Goal: Information Seeking & Learning: Learn about a topic

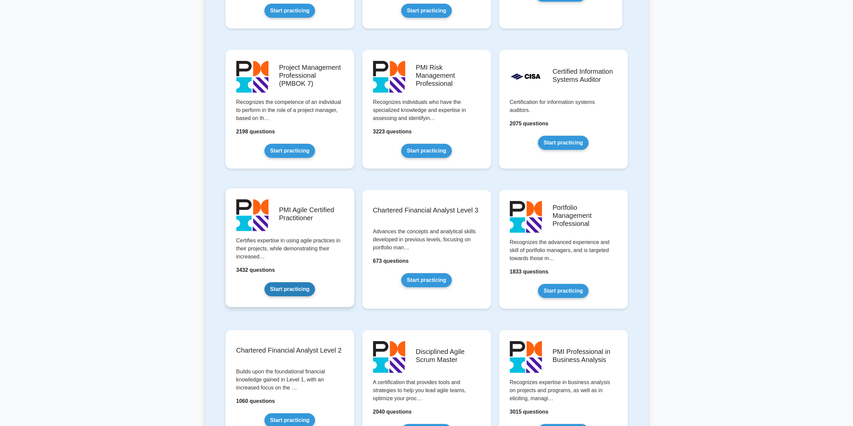
scroll to position [502, 0]
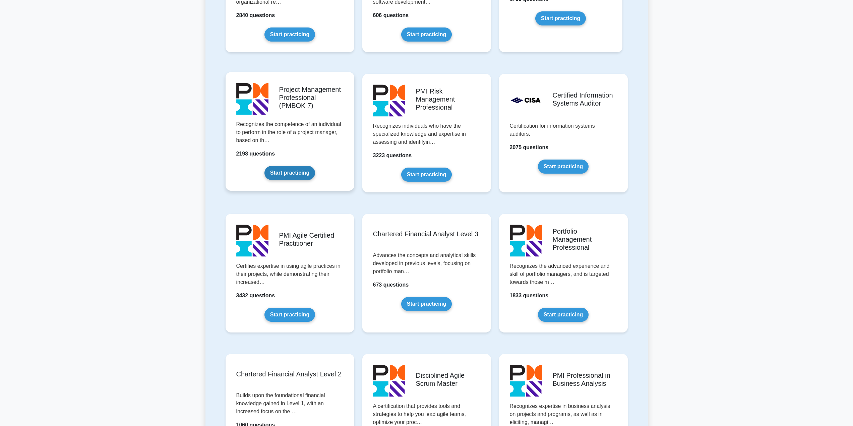
click at [288, 167] on link "Start practicing" at bounding box center [289, 173] width 51 height 14
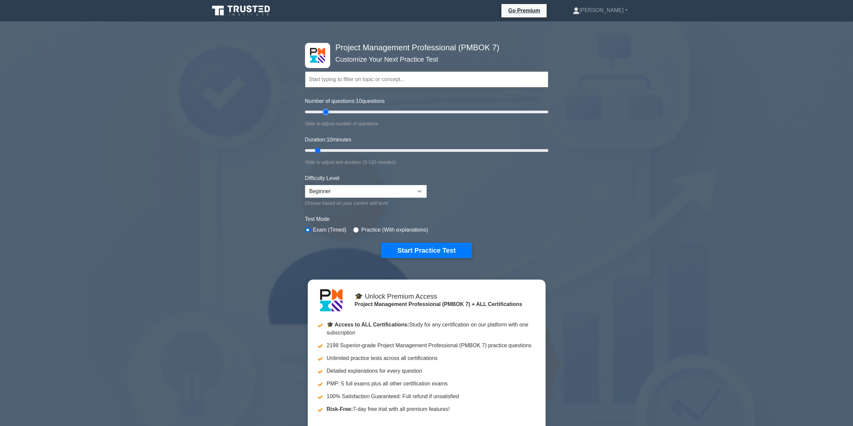
type input "20"
click at [324, 112] on input "Number of questions: 10 questions" at bounding box center [426, 112] width 243 height 8
click at [330, 148] on input "Duration: 15 minutes" at bounding box center [426, 150] width 243 height 8
click at [332, 148] on input "Duration: 15 minutes" at bounding box center [426, 150] width 243 height 8
type input "20"
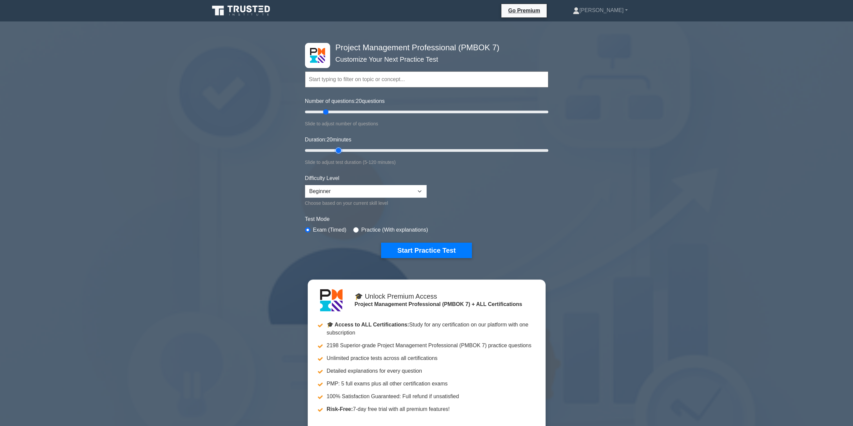
click at [335, 149] on input "Duration: 20 minutes" at bounding box center [426, 150] width 243 height 8
click at [405, 246] on button "Start Practice Test" at bounding box center [426, 250] width 90 height 15
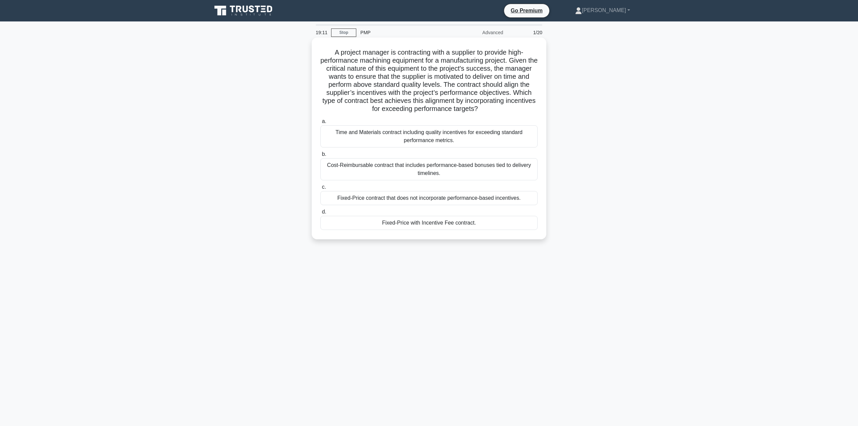
click at [413, 137] on div "Time and Materials contract including quality incentives for exceeding standard…" at bounding box center [428, 136] width 217 height 22
click at [320, 124] on input "a. Time and Materials contract including quality incentives for exceeding stand…" at bounding box center [320, 121] width 0 height 4
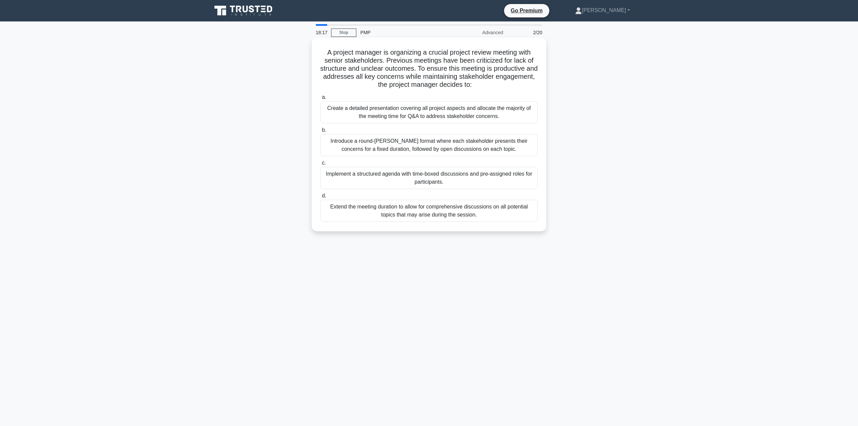
click at [466, 183] on div "Implement a structured agenda with time-boxed discussions and pre-assigned role…" at bounding box center [428, 178] width 217 height 22
click at [320, 165] on input "c. Implement a structured agenda with time-boxed discussions and pre-assigned r…" at bounding box center [320, 163] width 0 height 4
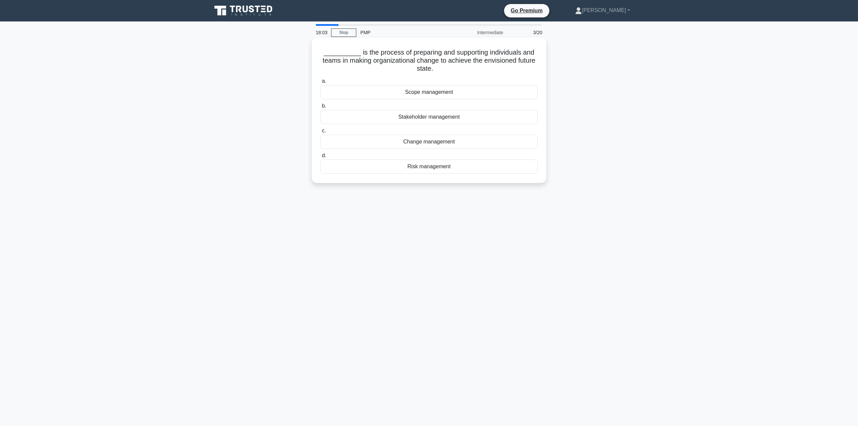
click at [432, 145] on div "Change management" at bounding box center [428, 142] width 217 height 14
click at [320, 133] on input "c. Change management" at bounding box center [320, 131] width 0 height 4
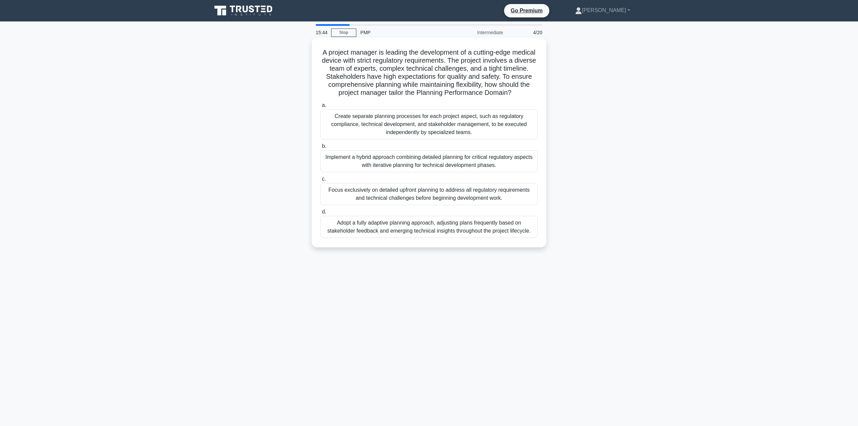
click at [441, 170] on div "Implement a hybrid approach combining detailed planning for critical regulatory…" at bounding box center [428, 161] width 217 height 22
click at [320, 148] on input "b. Implement a hybrid approach combining detailed planning for critical regulat…" at bounding box center [320, 146] width 0 height 4
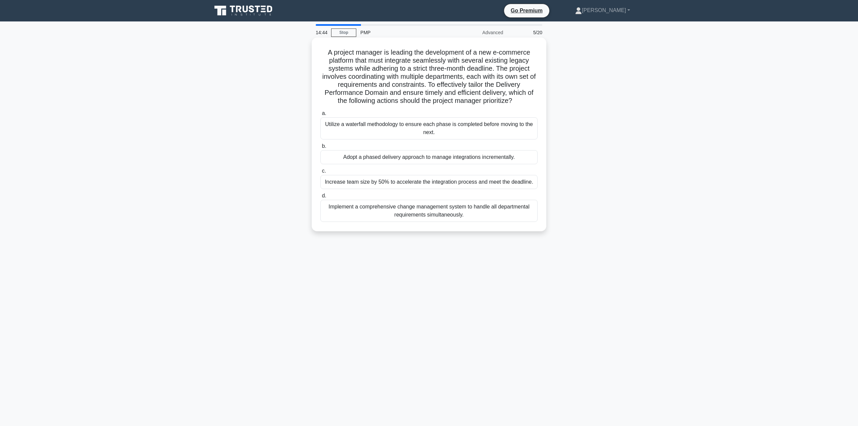
click at [434, 160] on div "Adopt a phased delivery approach to manage integrations incrementally." at bounding box center [428, 157] width 217 height 14
click at [320, 148] on input "b. Adopt a phased delivery approach to manage integrations incrementally." at bounding box center [320, 146] width 0 height 4
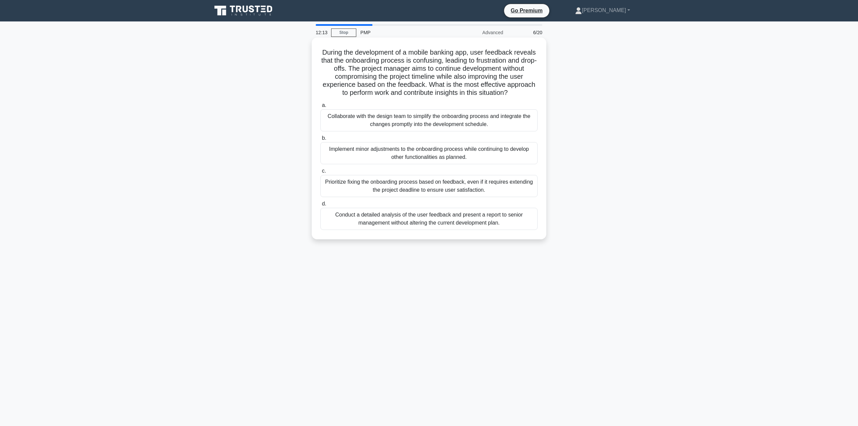
click at [459, 124] on div "Collaborate with the design team to simplify the onboarding process and integra…" at bounding box center [428, 120] width 217 height 22
click at [320, 108] on input "a. Collaborate with the design team to simplify the onboarding process and inte…" at bounding box center [320, 105] width 0 height 4
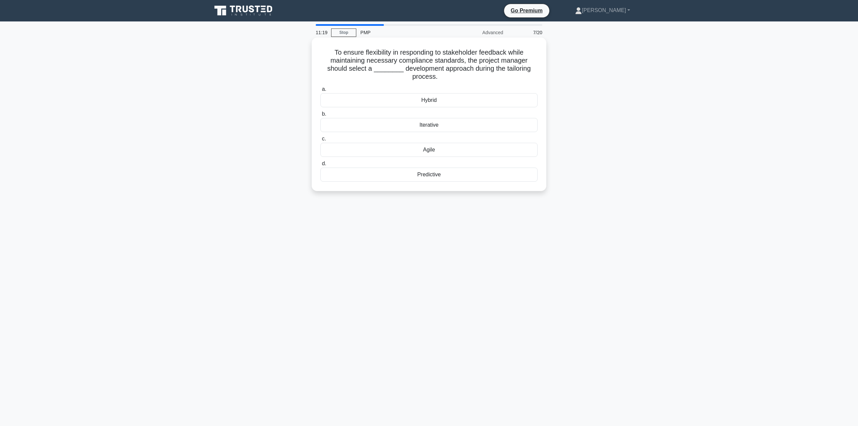
click at [437, 102] on div "Hybrid" at bounding box center [428, 100] width 217 height 14
click at [320, 91] on input "a. Hybrid" at bounding box center [320, 89] width 0 height 4
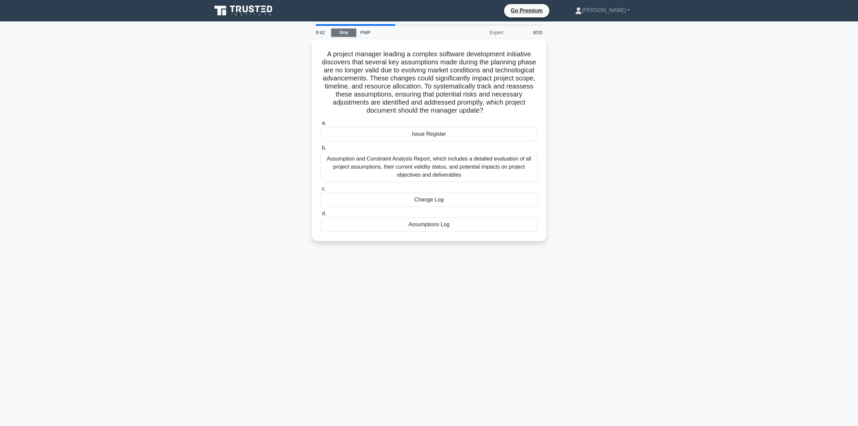
click at [343, 31] on link "Stop" at bounding box center [343, 32] width 25 height 8
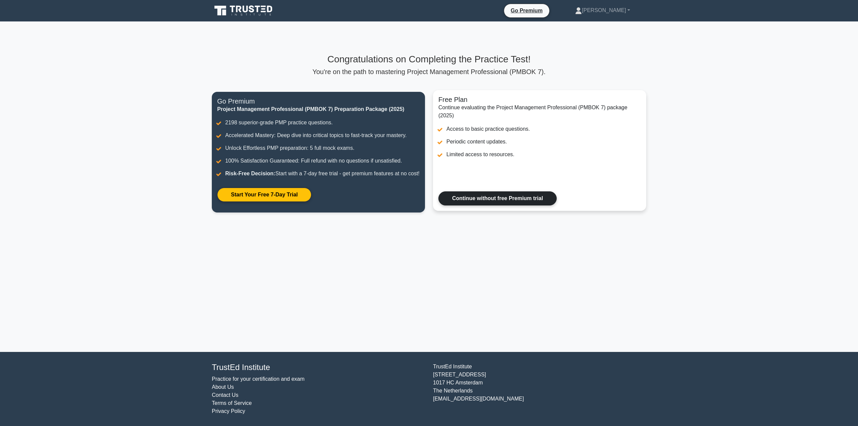
click at [520, 201] on link "Continue without free Premium trial" at bounding box center [497, 198] width 118 height 14
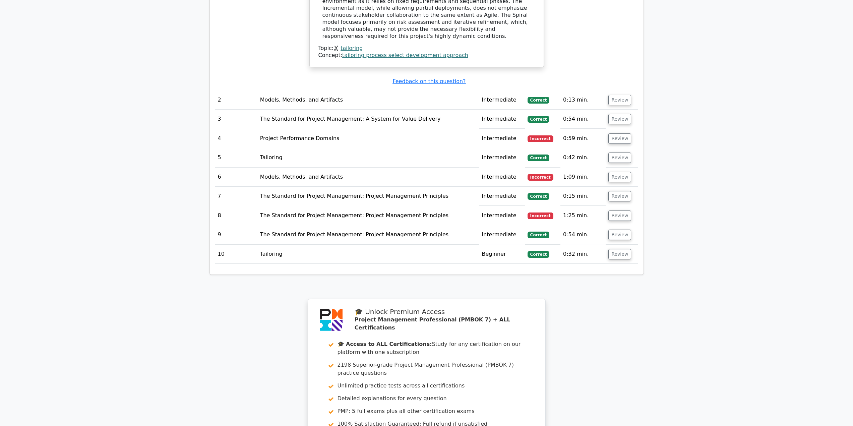
scroll to position [871, 0]
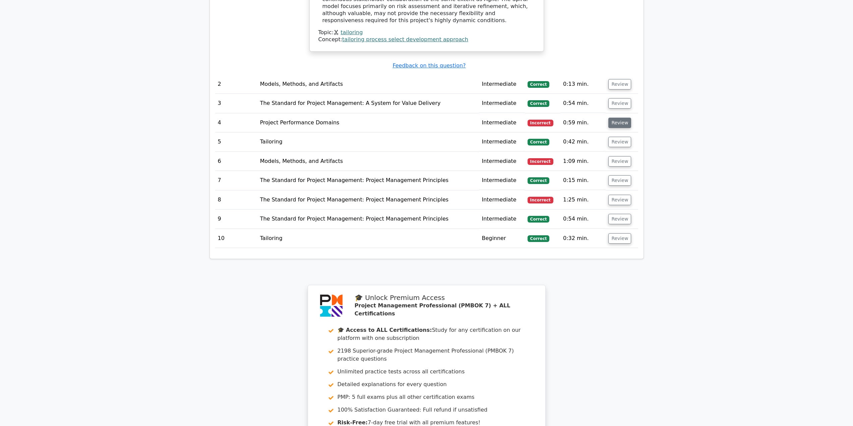
click at [620, 118] on button "Review" at bounding box center [619, 123] width 23 height 10
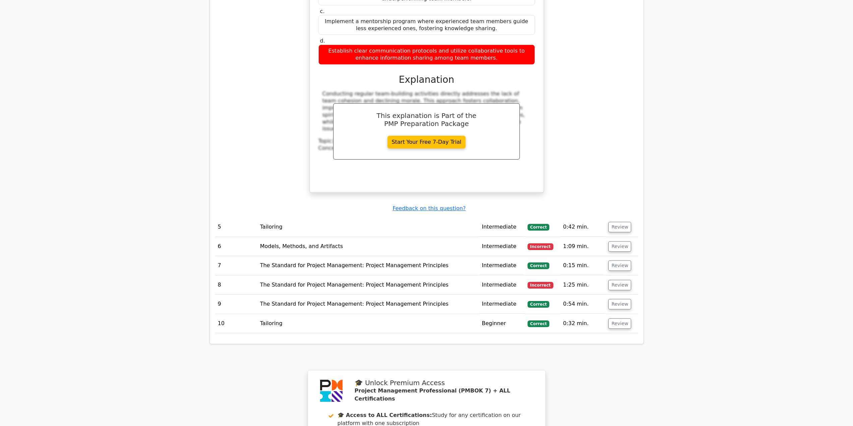
scroll to position [1239, 0]
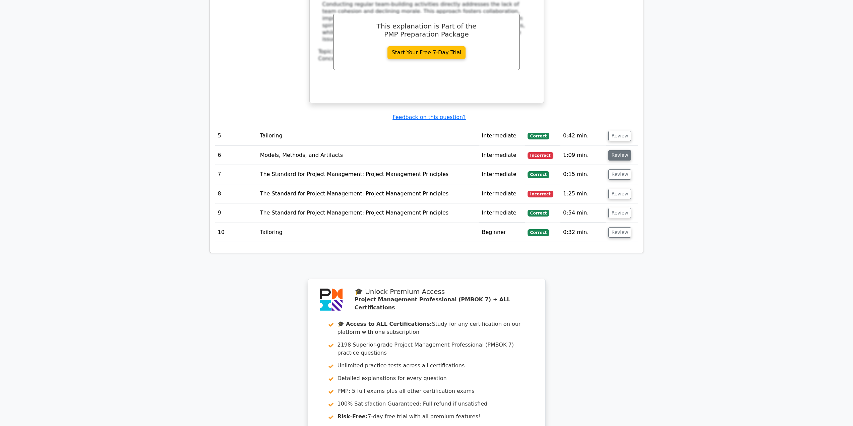
click at [619, 150] on button "Review" at bounding box center [619, 155] width 23 height 10
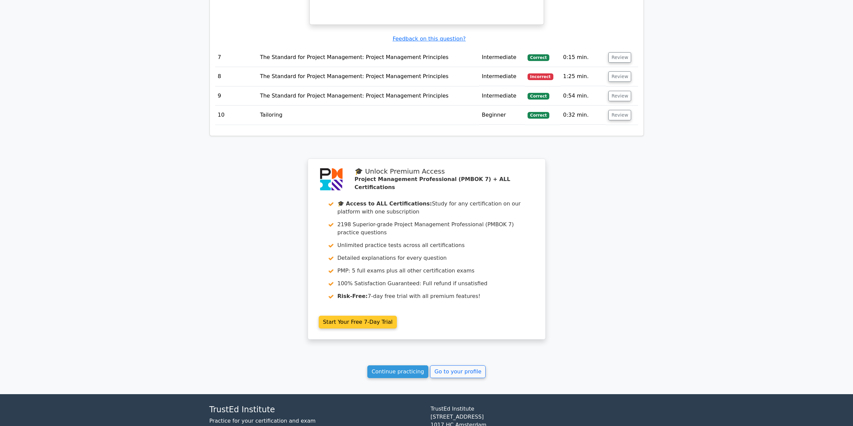
scroll to position [1698, 0]
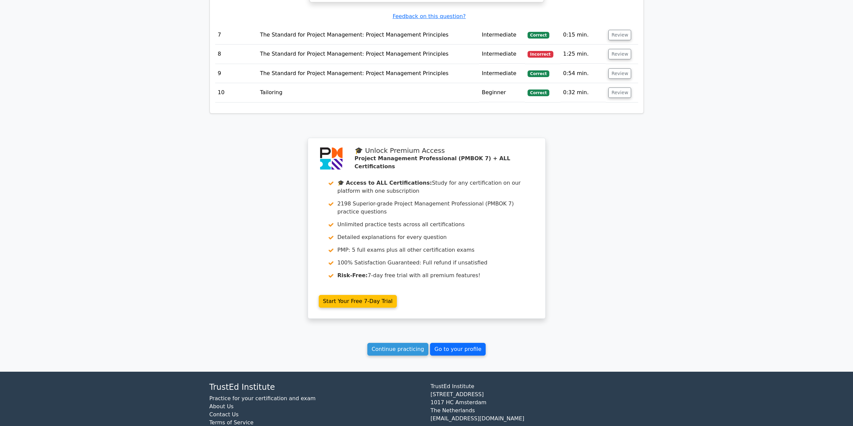
click at [456, 343] on link "Go to your profile" at bounding box center [458, 349] width 56 height 13
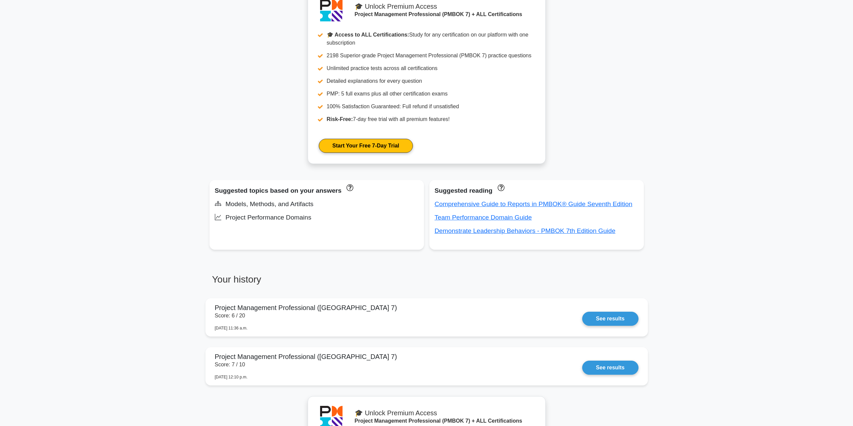
scroll to position [335, 0]
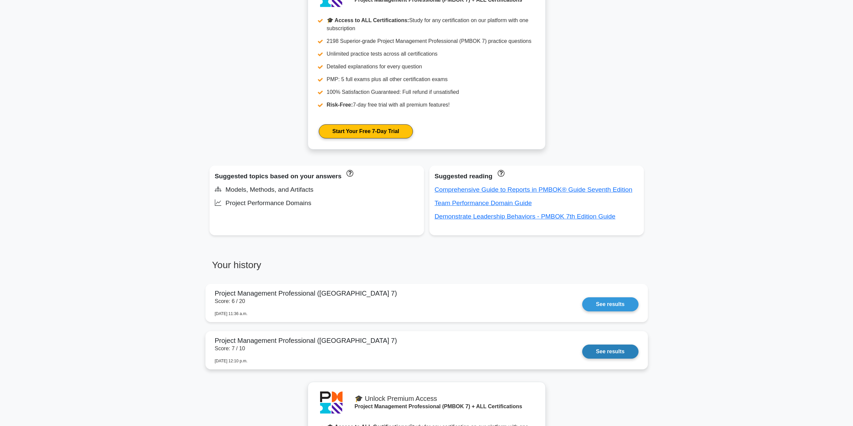
click at [619, 347] on link "See results" at bounding box center [610, 351] width 56 height 14
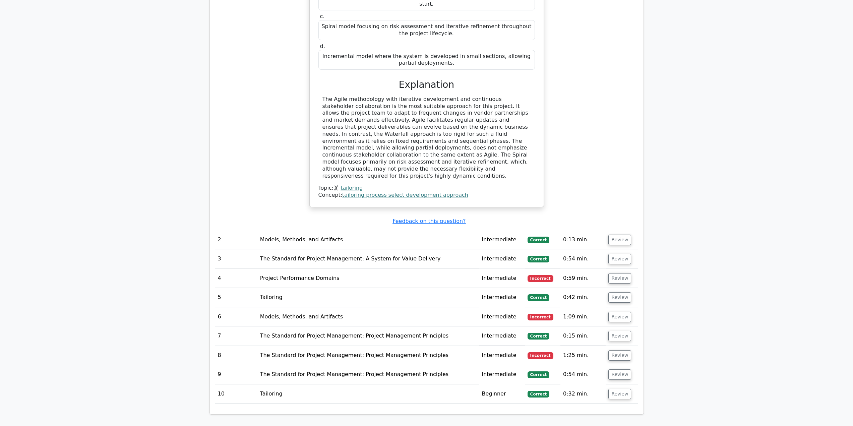
scroll to position [770, 0]
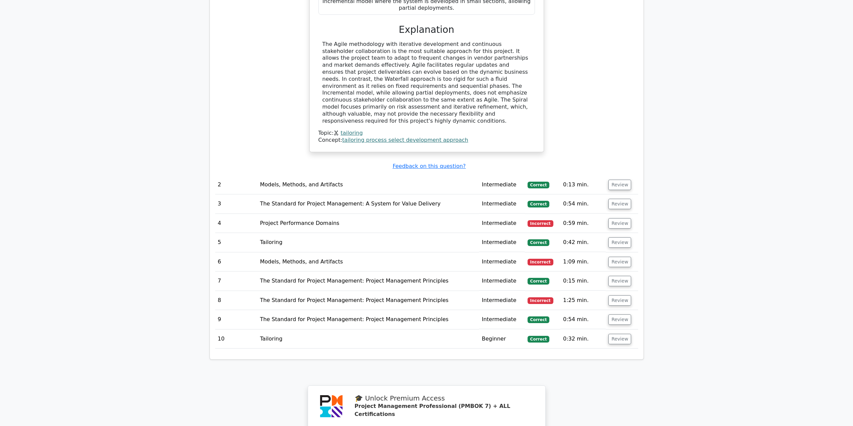
click at [359, 214] on td "Project Performance Domains" at bounding box center [368, 223] width 222 height 19
click at [618, 218] on button "Review" at bounding box center [619, 223] width 23 height 10
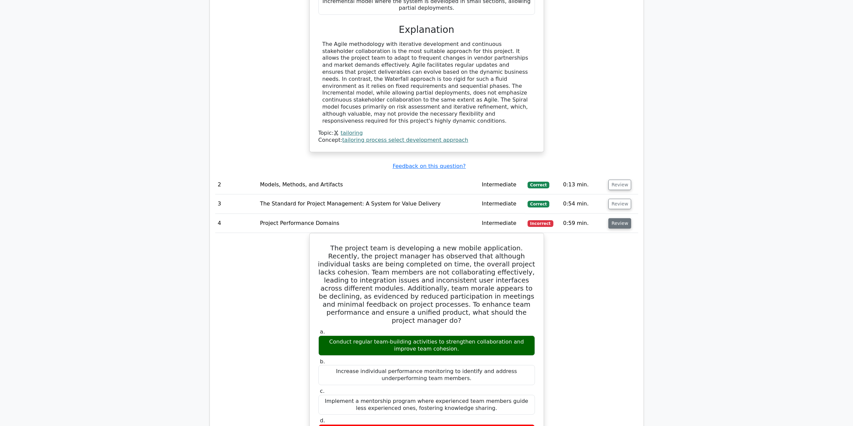
click at [618, 218] on button "Review" at bounding box center [619, 223] width 23 height 10
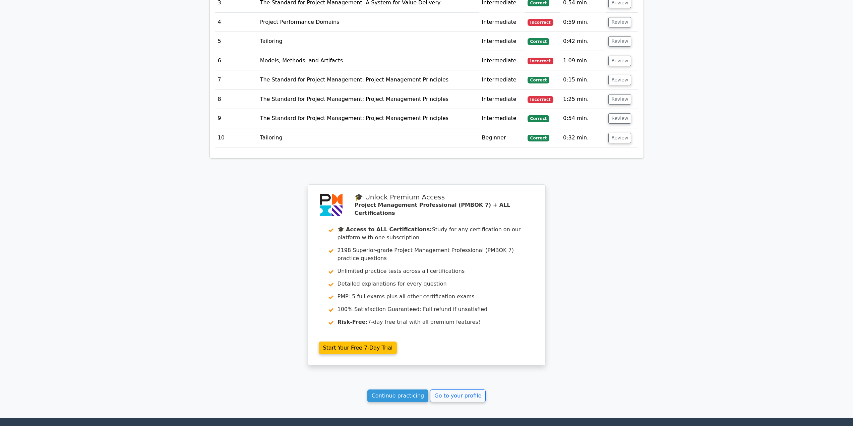
scroll to position [1026, 0]
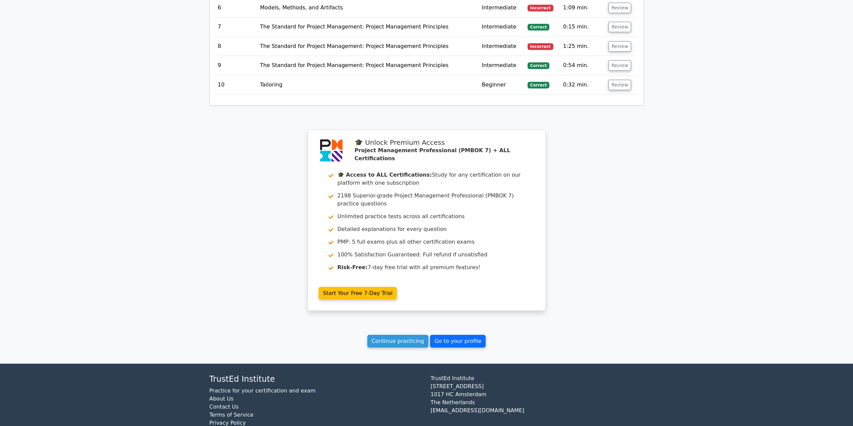
click at [456, 335] on link "Go to your profile" at bounding box center [458, 341] width 56 height 13
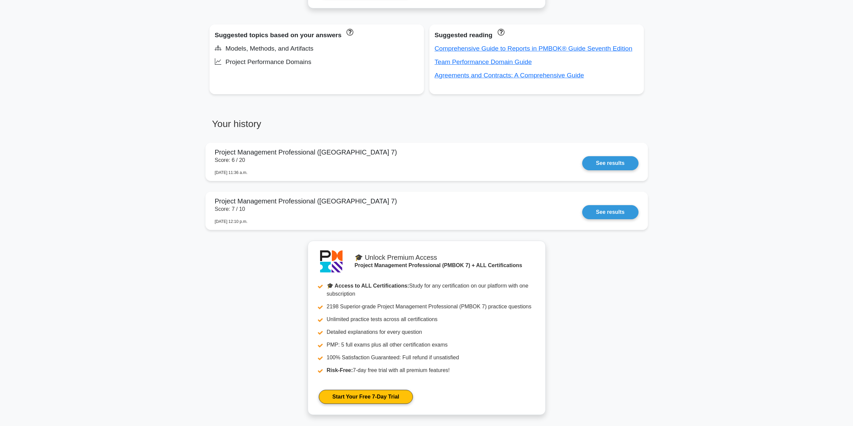
scroll to position [502, 0]
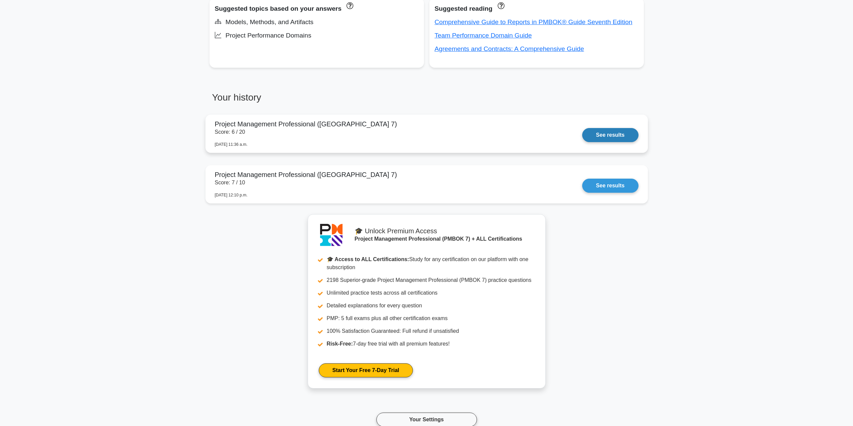
click at [590, 137] on link "See results" at bounding box center [610, 135] width 56 height 14
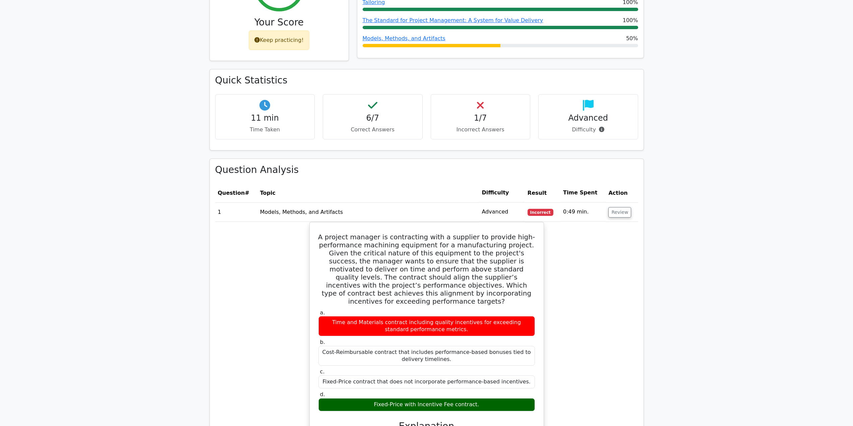
scroll to position [435, 0]
